Goal: Task Accomplishment & Management: Use online tool/utility

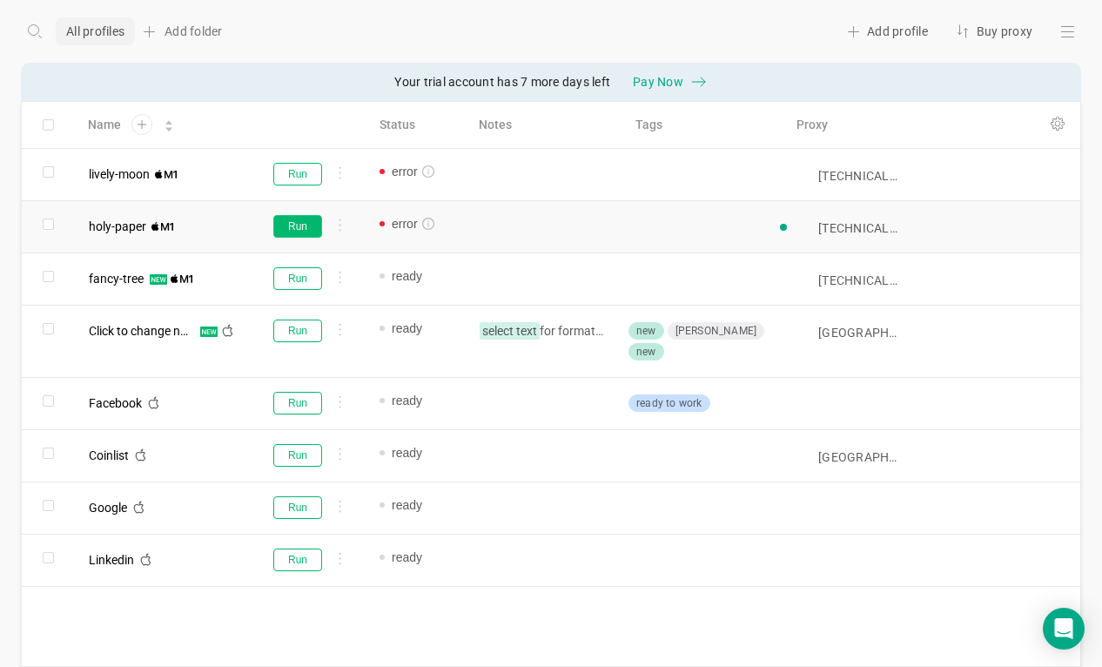
click at [289, 233] on button "Run" at bounding box center [297, 226] width 49 height 23
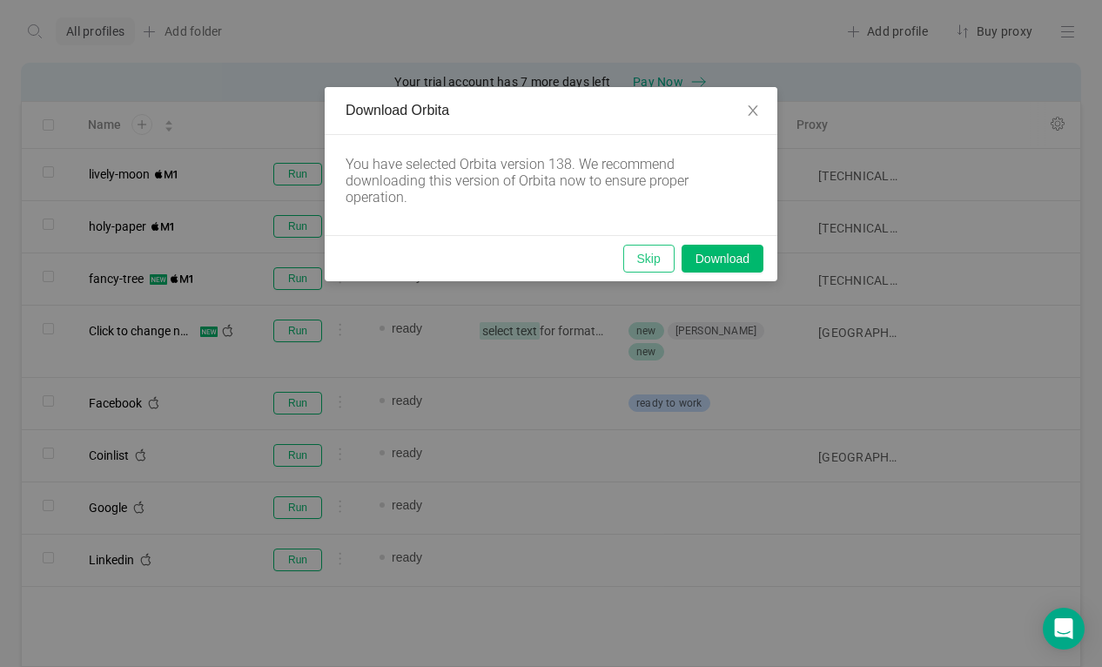
click at [635, 257] on button "Skip" at bounding box center [648, 259] width 51 height 28
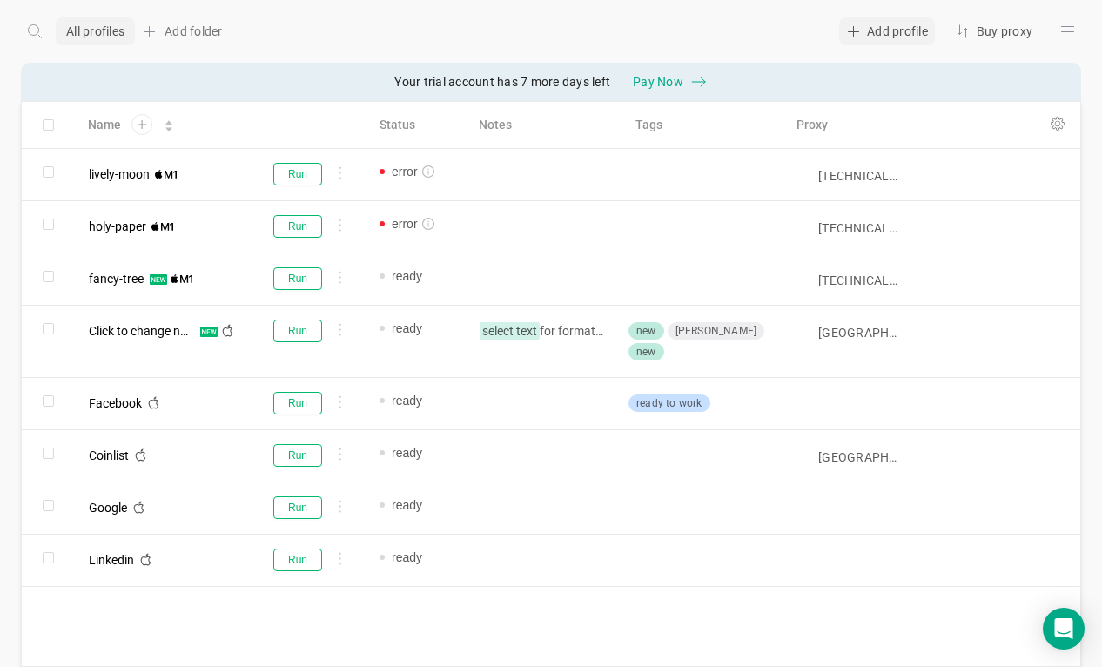
click at [872, 39] on div "Add profile" at bounding box center [887, 31] width 96 height 28
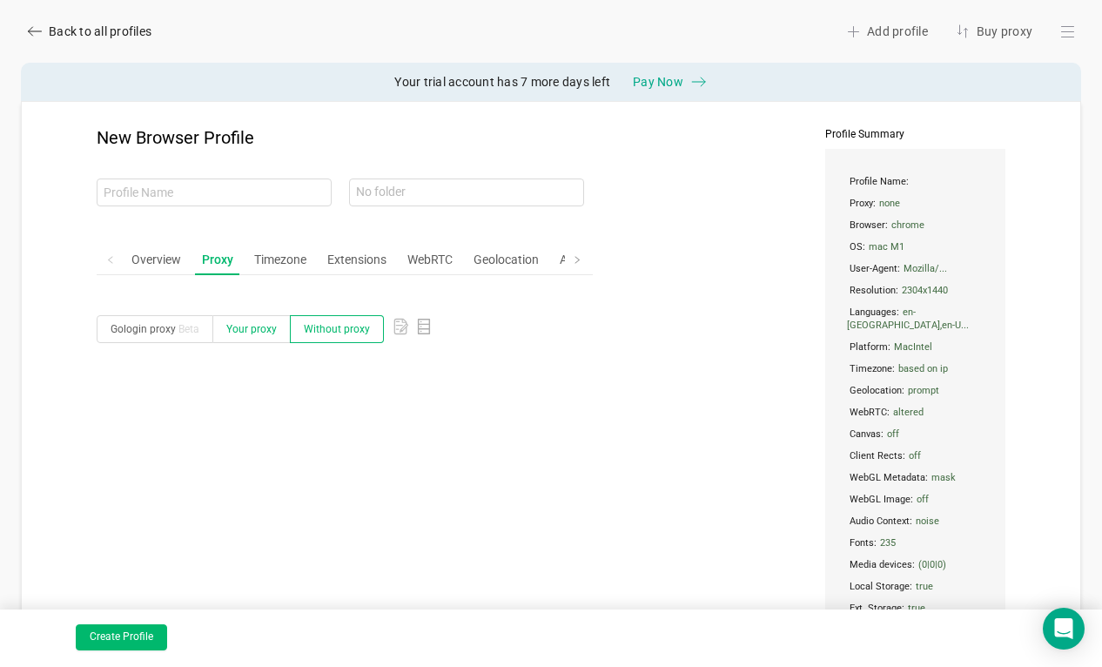
click at [243, 336] on label "Your proxy" at bounding box center [252, 329] width 78 height 28
click at [226, 333] on input "Your proxy" at bounding box center [226, 333] width 0 height 0
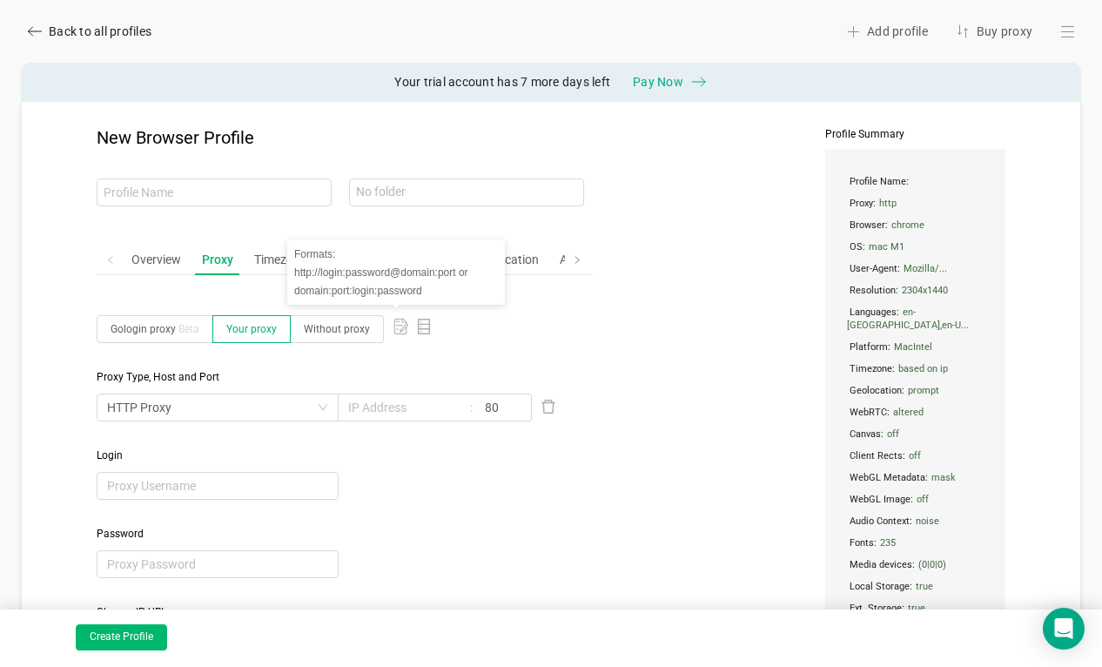
click at [402, 325] on icon at bounding box center [404, 327] width 7 height 7
type input "[TECHNICAL_ID]"
type input "60004"
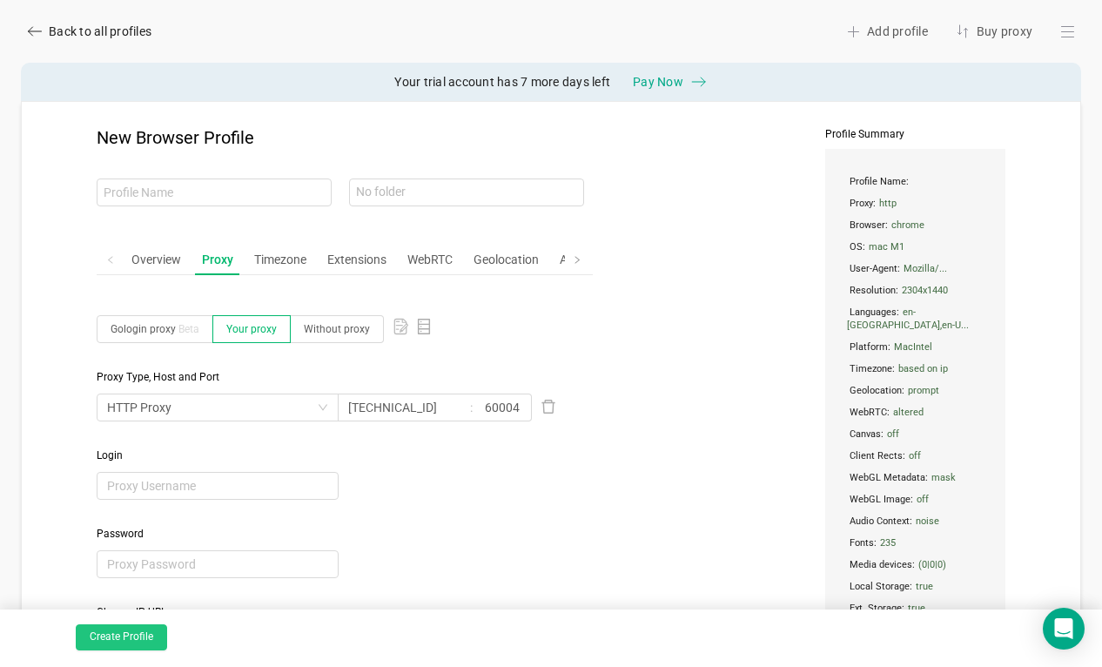
click at [145, 637] on button "Create Profile" at bounding box center [121, 637] width 91 height 26
type input "patient-pond"
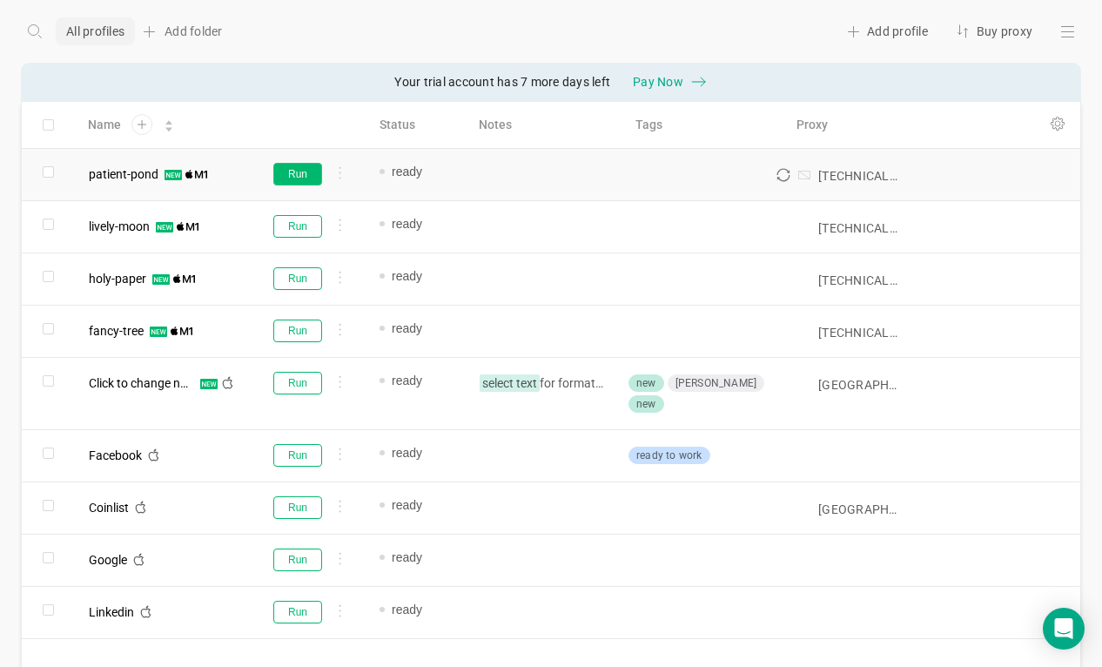
click at [305, 181] on button "Run" at bounding box center [297, 174] width 49 height 23
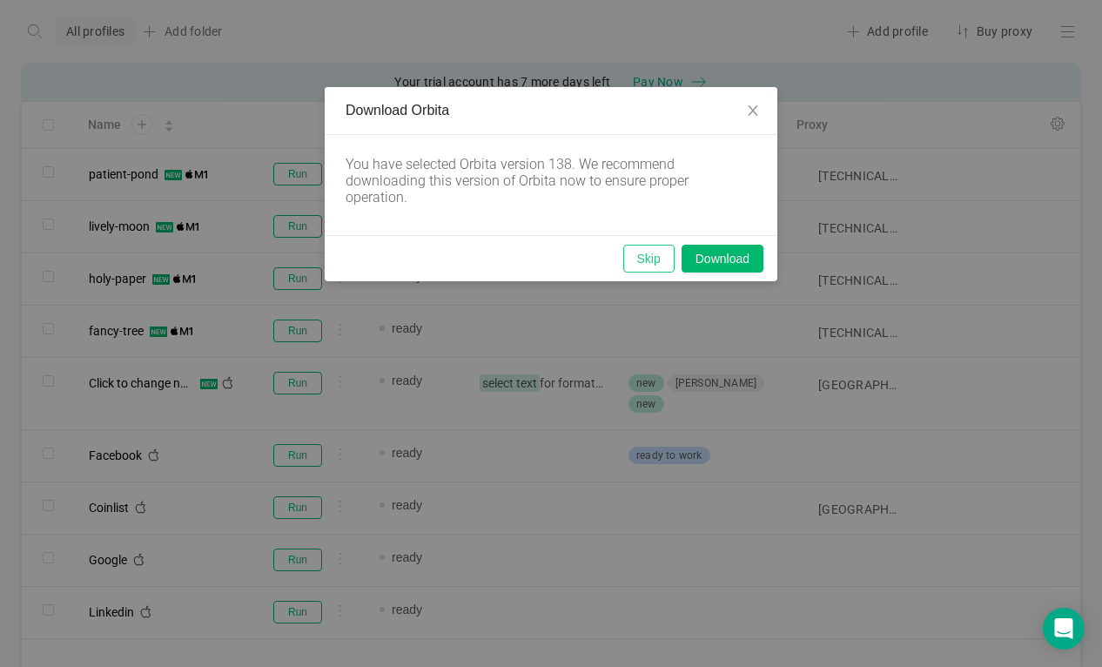
click at [641, 258] on button "Skip" at bounding box center [648, 259] width 51 height 28
